Goal: Find specific page/section: Find specific page/section

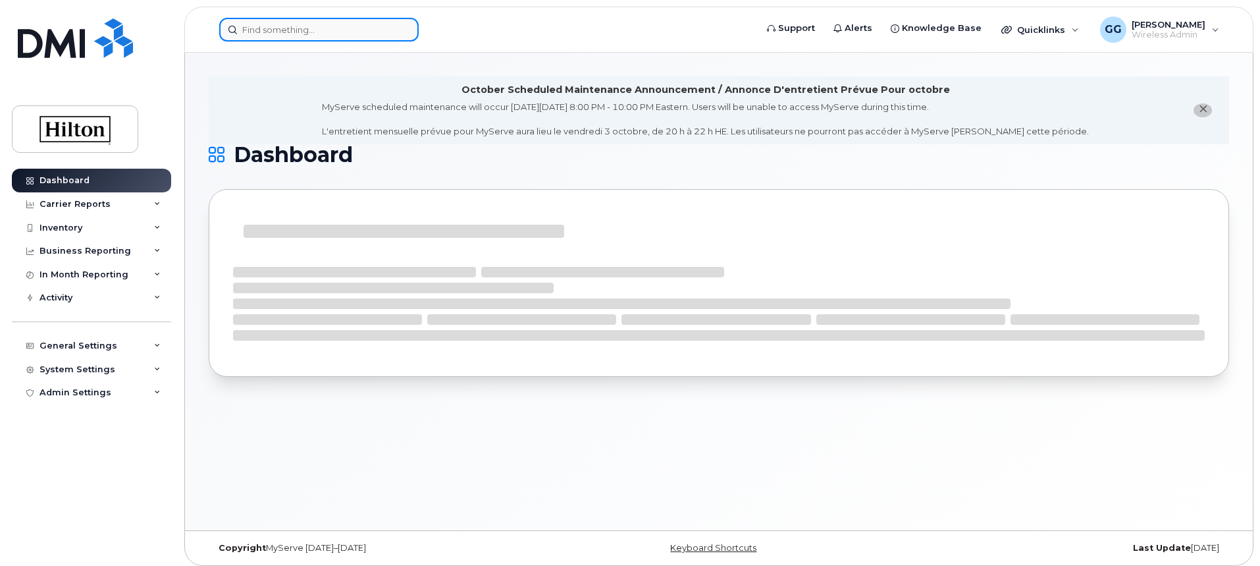
click at [255, 26] on input at bounding box center [319, 30] width 200 height 24
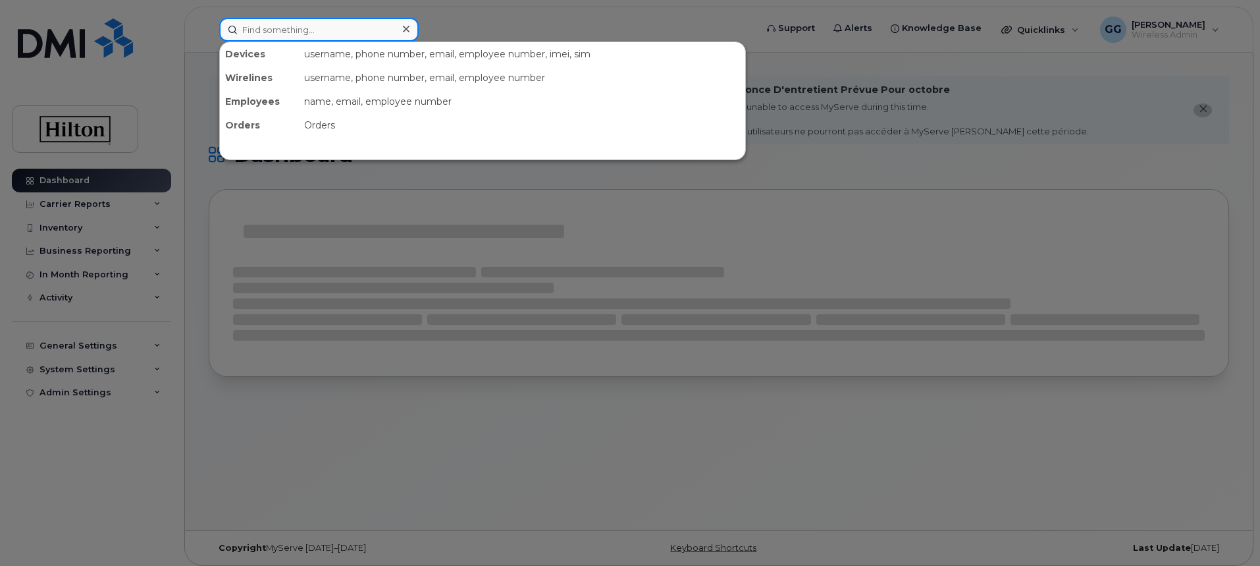
paste input "[PHONE_NUMBER]"
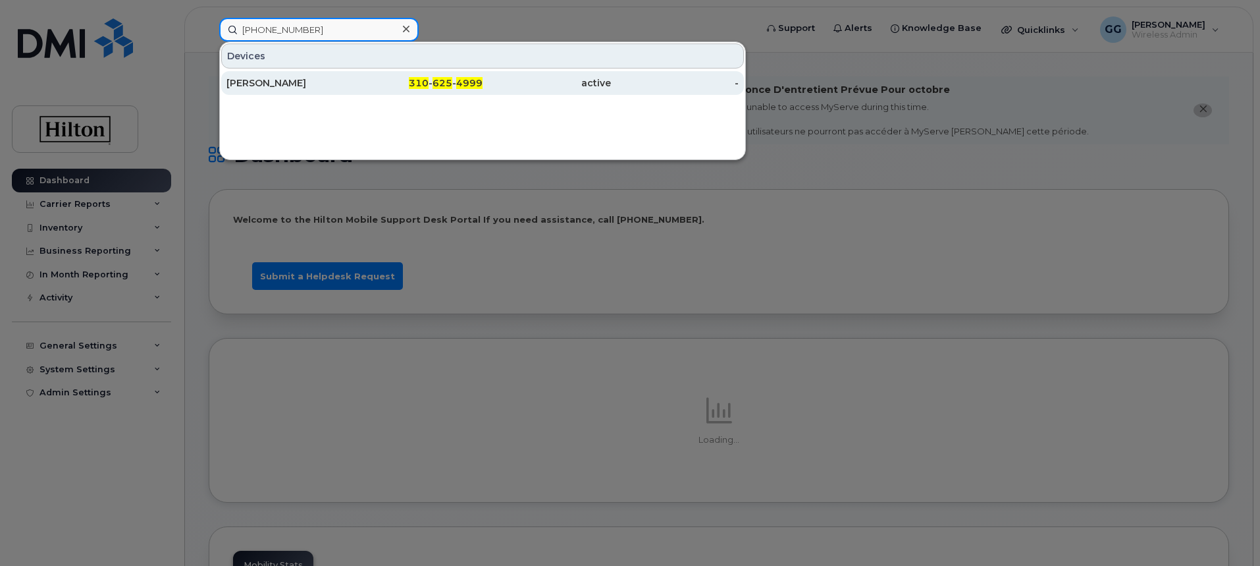
type input "[PHONE_NUMBER]"
click at [292, 82] on div "[PERSON_NAME]" at bounding box center [291, 82] width 128 height 13
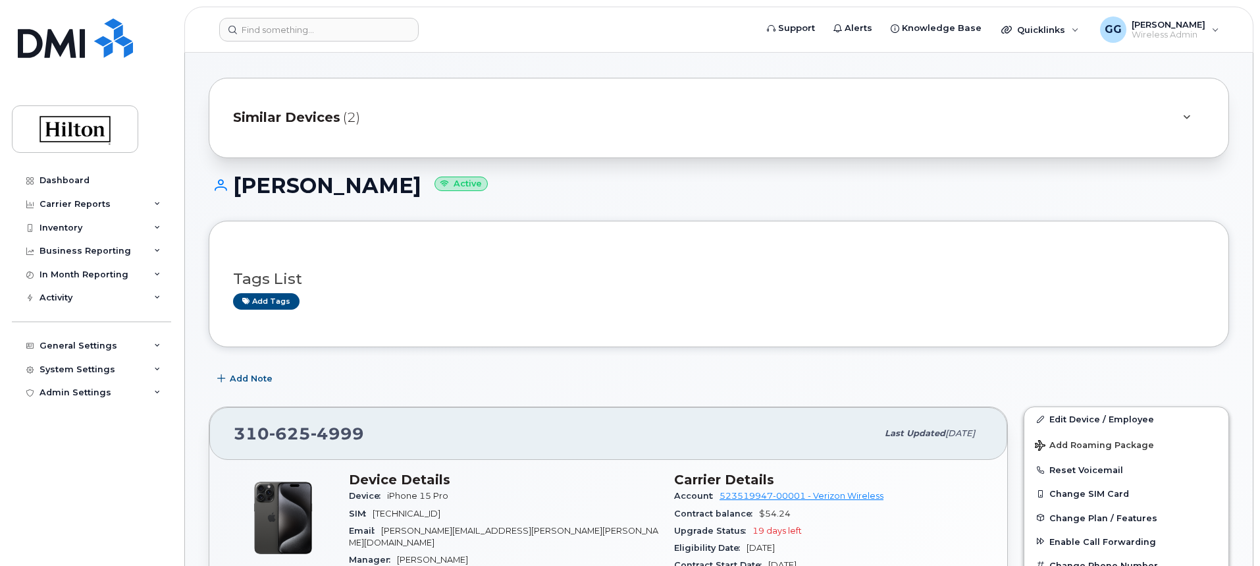
scroll to position [329, 0]
